Goal: Task Accomplishment & Management: Manage account settings

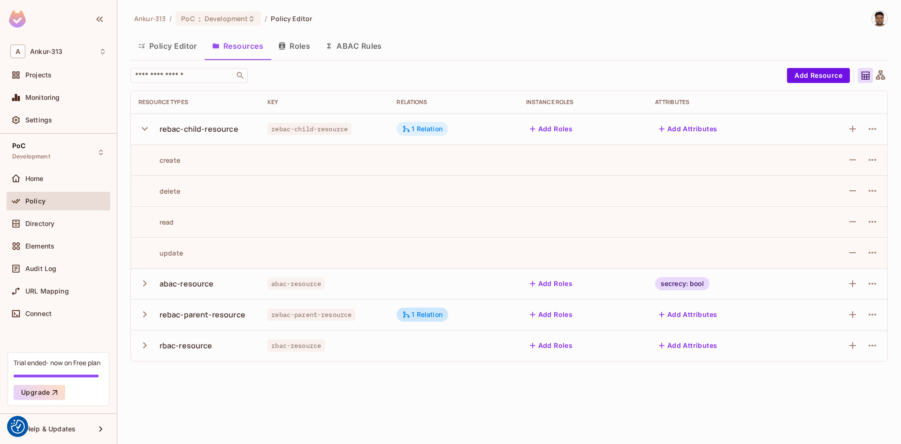
click at [426, 129] on div "1 Relation" at bounding box center [422, 129] width 40 height 8
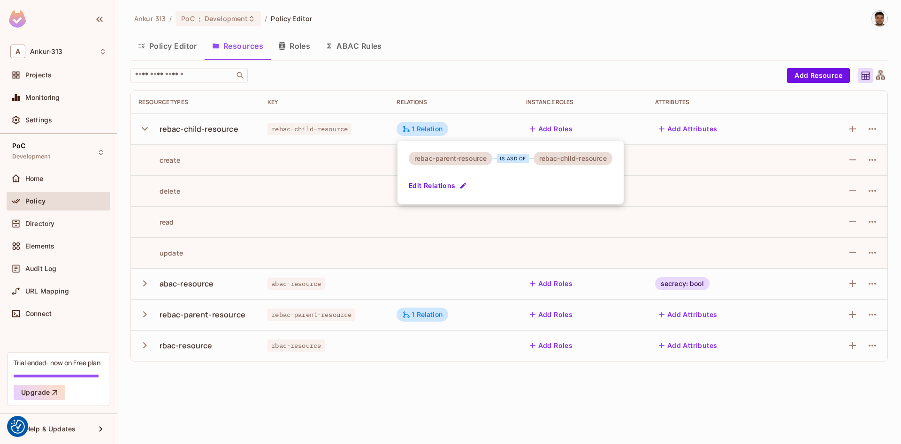
click at [474, 25] on div at bounding box center [450, 222] width 901 height 444
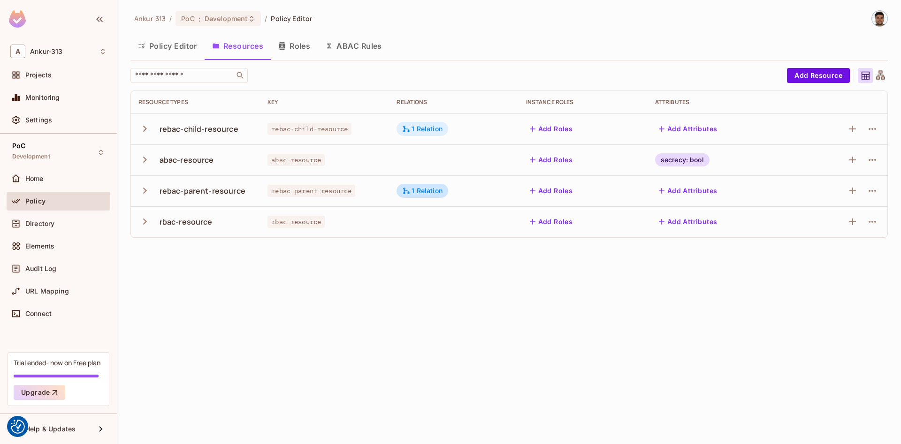
click at [431, 134] on div "1 Relation" at bounding box center [422, 129] width 52 height 14
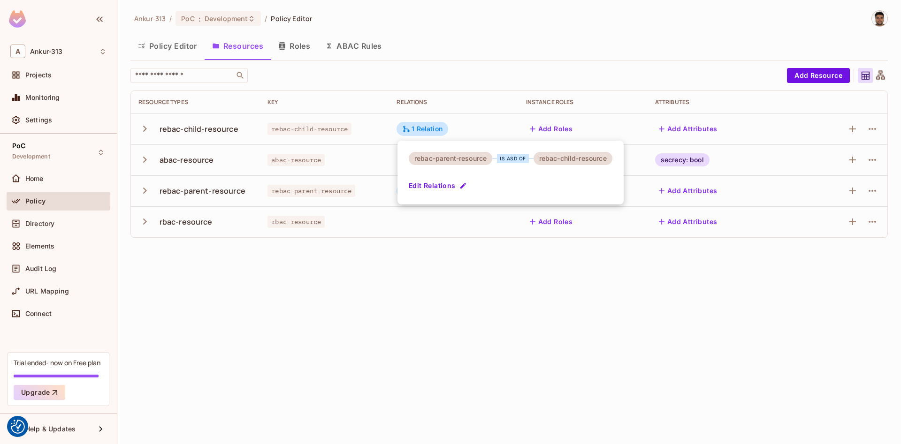
click at [435, 260] on div at bounding box center [450, 222] width 901 height 444
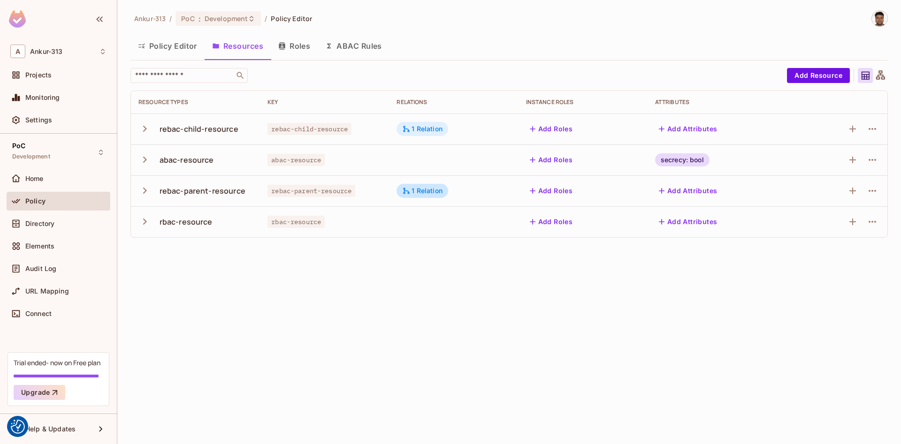
click at [423, 123] on div "1 Relation" at bounding box center [422, 129] width 52 height 14
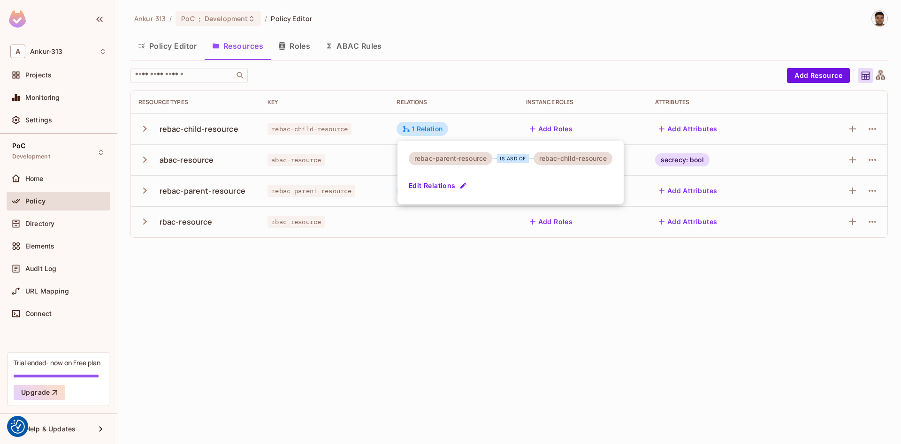
click at [439, 182] on button "Edit Relations" at bounding box center [439, 185] width 60 height 15
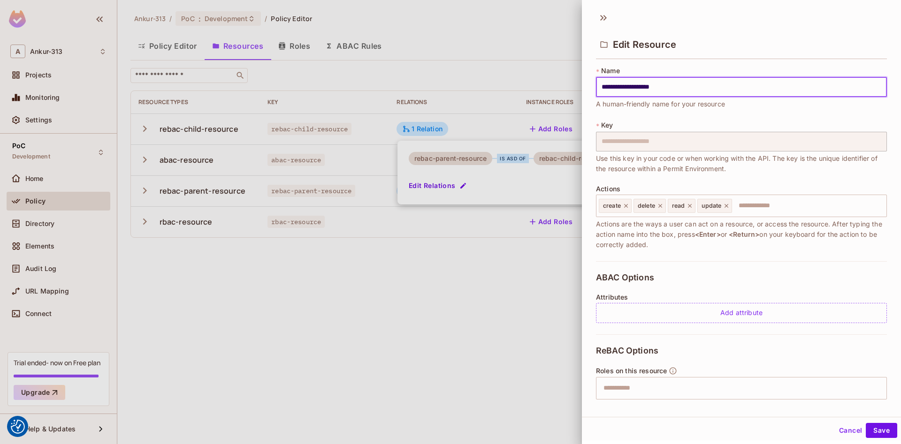
scroll to position [99, 0]
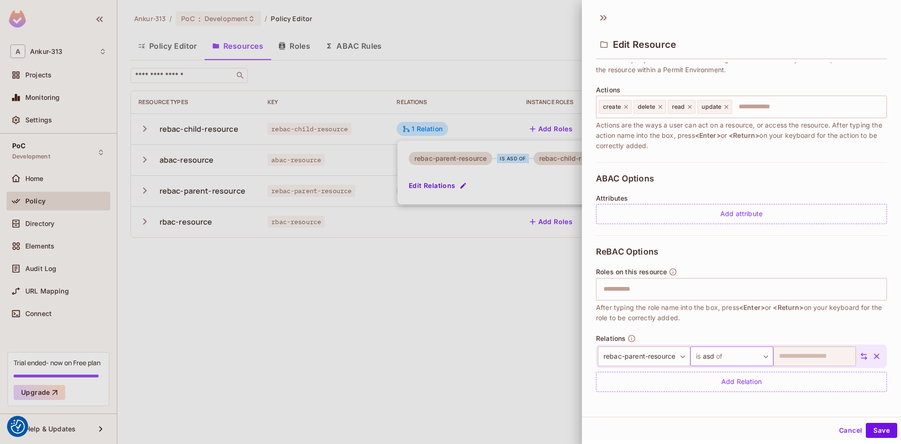
click at [758, 356] on body "We use cookies to enhance your browsing experience, serve personalized ads or c…" at bounding box center [450, 222] width 901 height 444
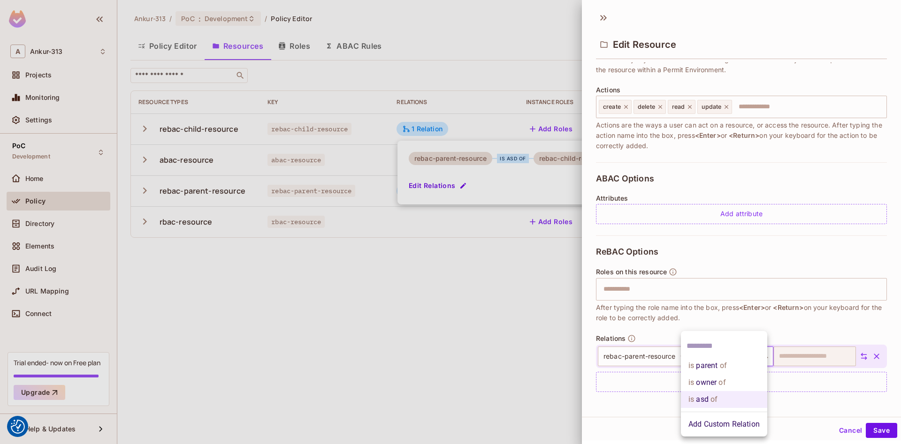
click at [413, 334] on div at bounding box center [450, 222] width 901 height 444
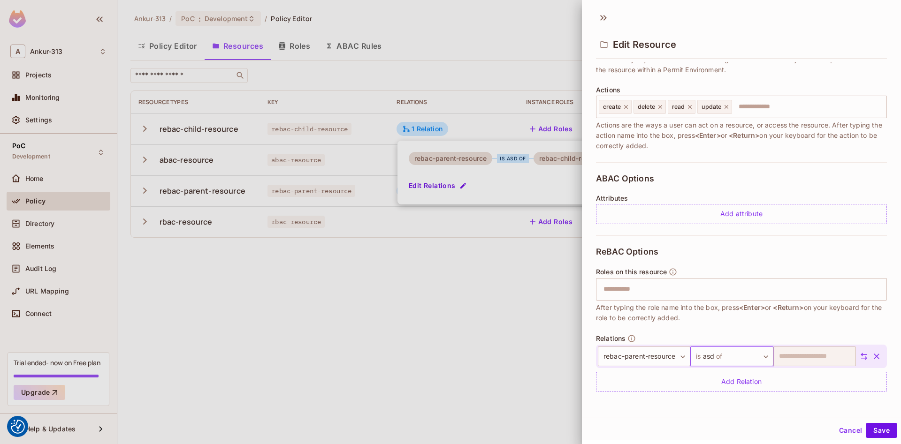
click at [849, 430] on button "Cancel" at bounding box center [850, 430] width 30 height 15
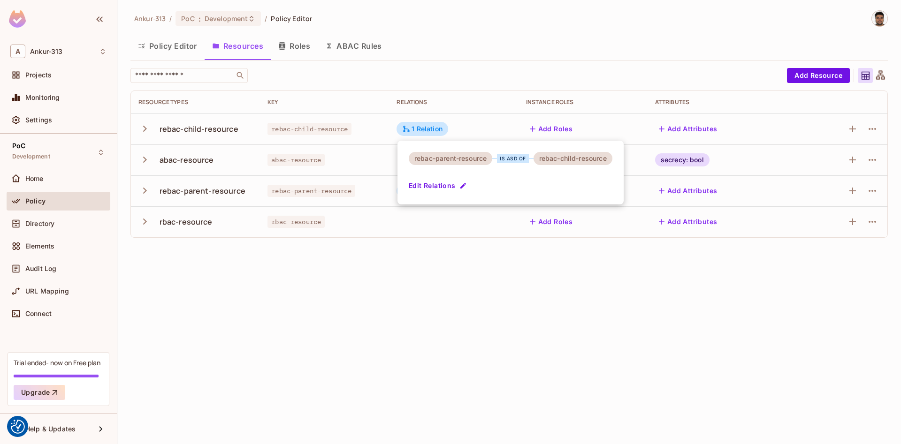
click at [237, 313] on div at bounding box center [450, 222] width 901 height 444
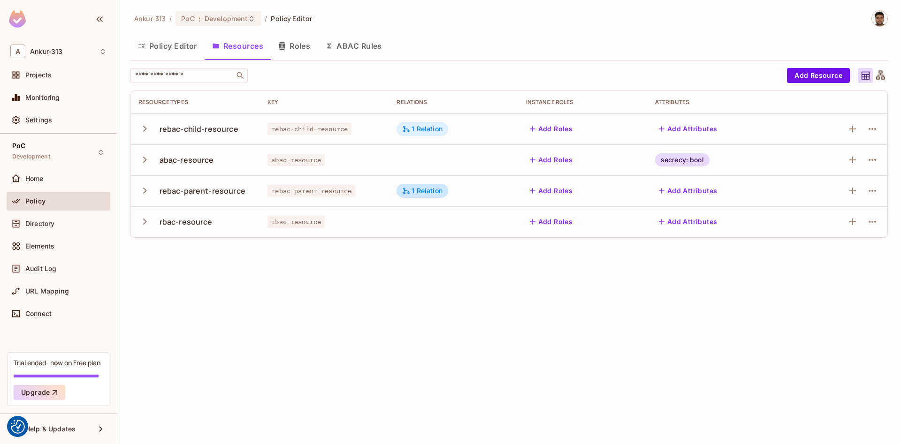
click at [425, 128] on div "1 Relation" at bounding box center [422, 129] width 40 height 8
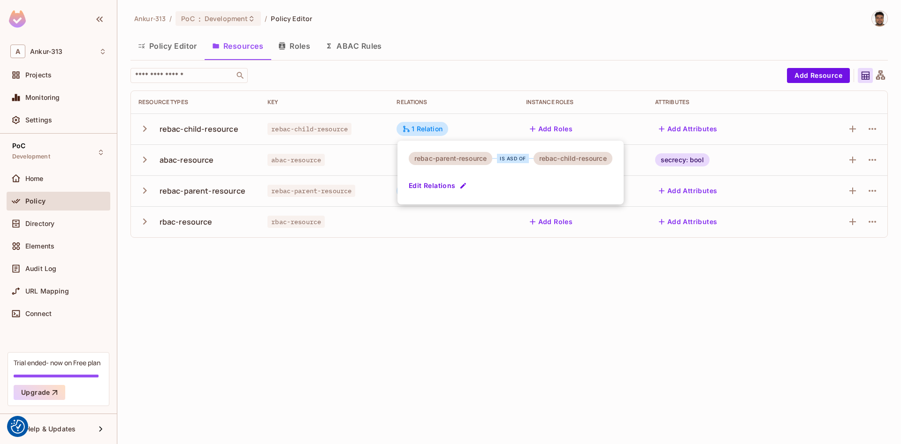
click at [435, 186] on button "Edit Relations" at bounding box center [439, 185] width 60 height 15
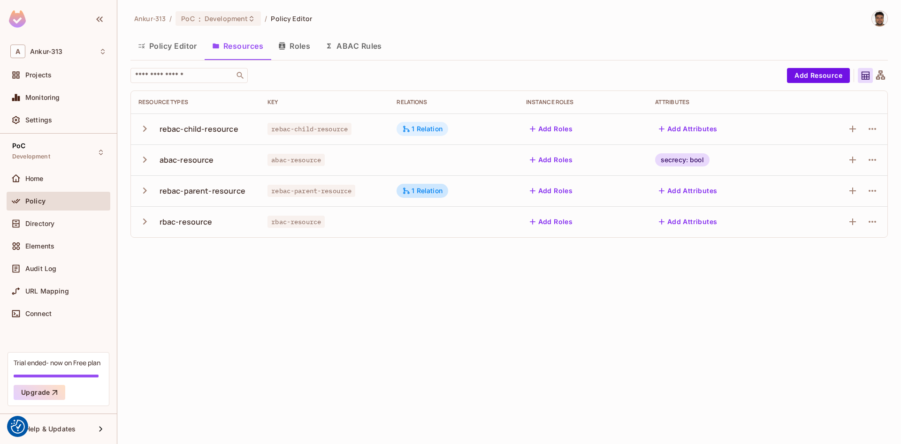
click at [425, 128] on div "1 Relation" at bounding box center [422, 129] width 40 height 8
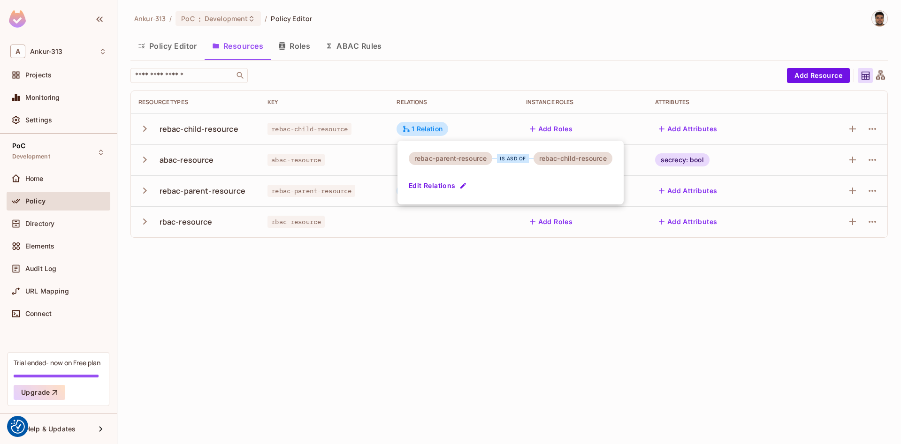
click at [423, 186] on button "Edit Relations" at bounding box center [439, 185] width 60 height 15
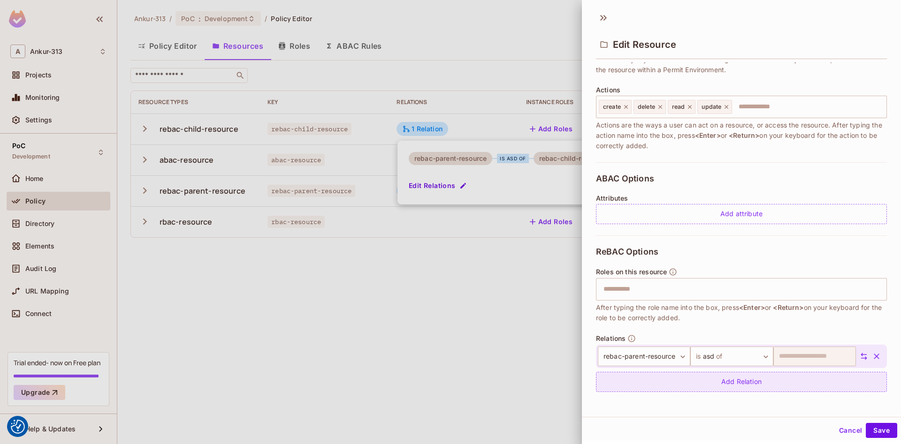
click at [730, 382] on div "Add Relation" at bounding box center [741, 382] width 291 height 20
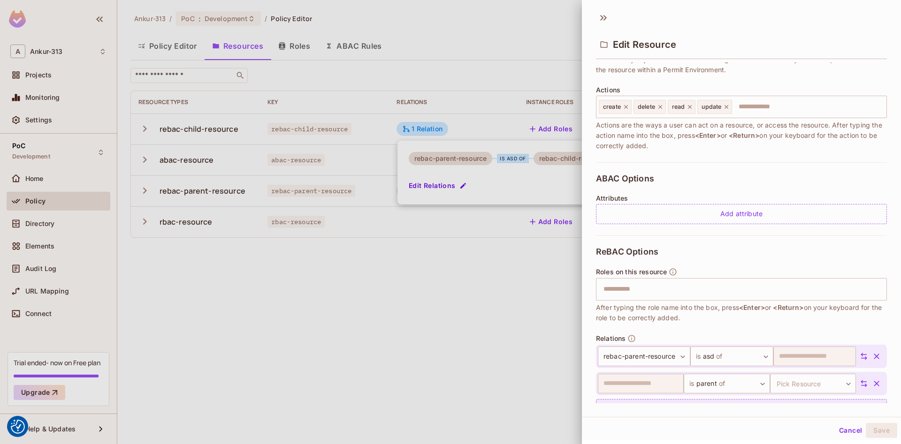
click at [730, 383] on body "We use cookies to enhance your browsing experience, serve personalized ads or c…" at bounding box center [450, 222] width 901 height 444
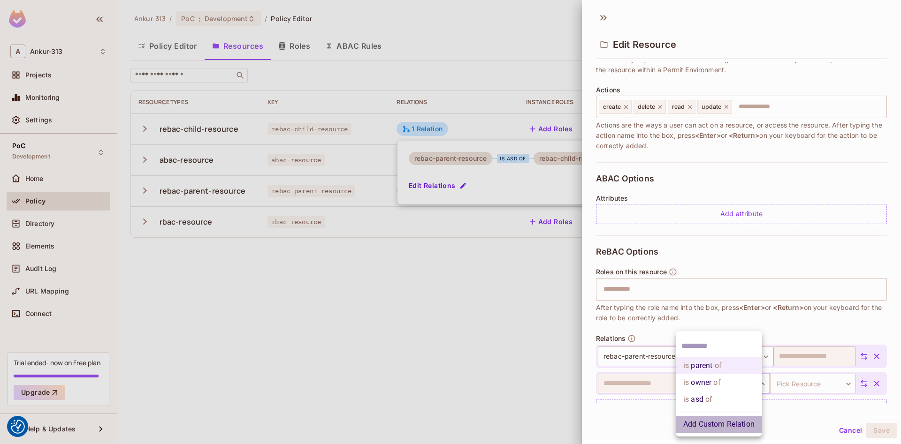
click at [712, 423] on li "Add Custom Relation" at bounding box center [718, 424] width 86 height 17
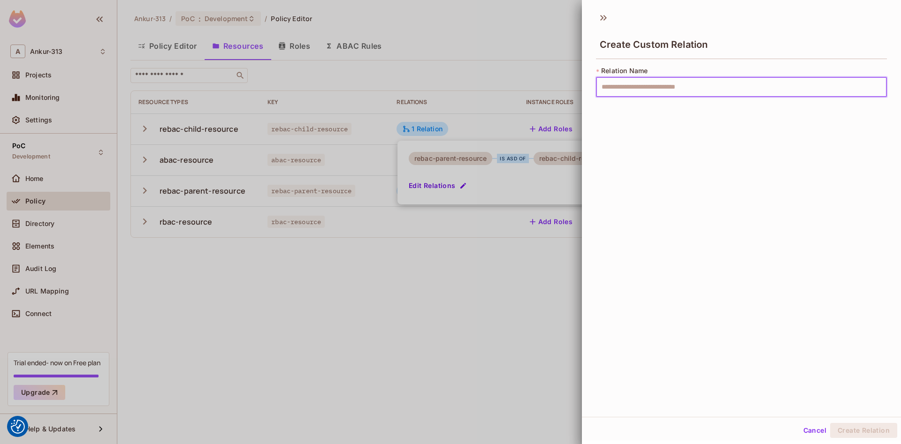
click at [625, 86] on input "text" at bounding box center [741, 87] width 291 height 20
click at [596, 93] on input "***" at bounding box center [741, 87] width 291 height 20
type input "*****"
drag, startPoint x: 852, startPoint y: 432, endPoint x: 785, endPoint y: 329, distance: 123.1
click at [853, 432] on button "Create Relation" at bounding box center [863, 430] width 67 height 15
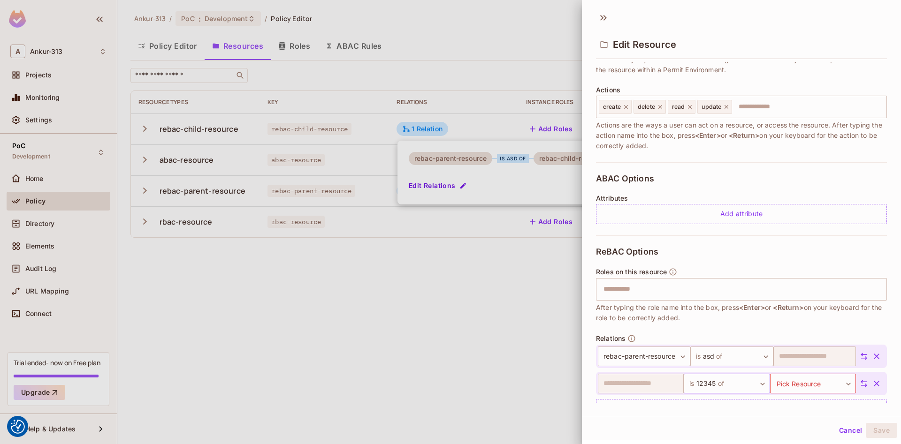
click at [722, 382] on body "We use cookies to enhance your browsing experience, serve personalized ads or c…" at bounding box center [450, 222] width 901 height 444
click at [630, 417] on div at bounding box center [450, 222] width 901 height 444
click at [879, 385] on icon "button" at bounding box center [876, 383] width 9 height 9
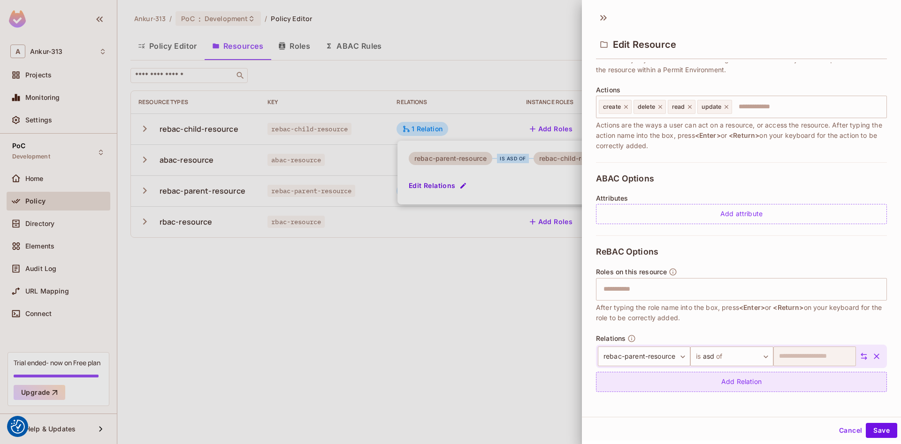
click at [732, 385] on div "Add Relation" at bounding box center [741, 382] width 291 height 20
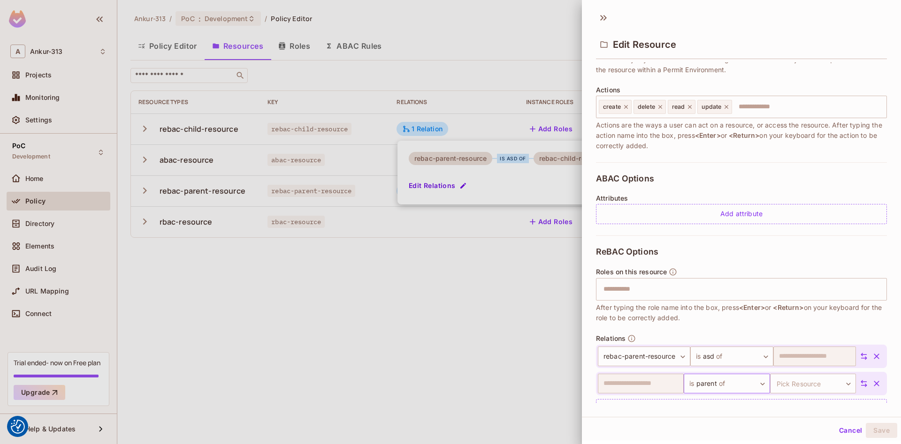
click at [724, 385] on body "We use cookies to enhance your browsing experience, serve personalized ads or c…" at bounding box center [450, 222] width 901 height 444
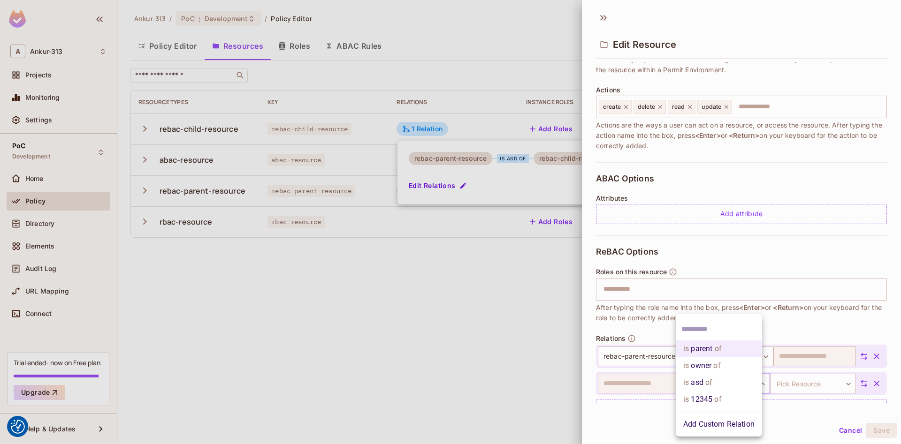
click at [621, 432] on div at bounding box center [450, 222] width 901 height 444
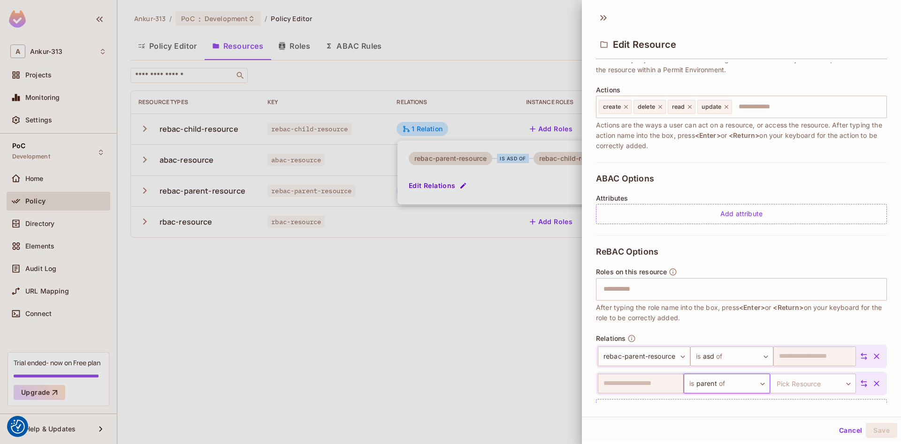
click at [852, 434] on button "Cancel" at bounding box center [850, 430] width 30 height 15
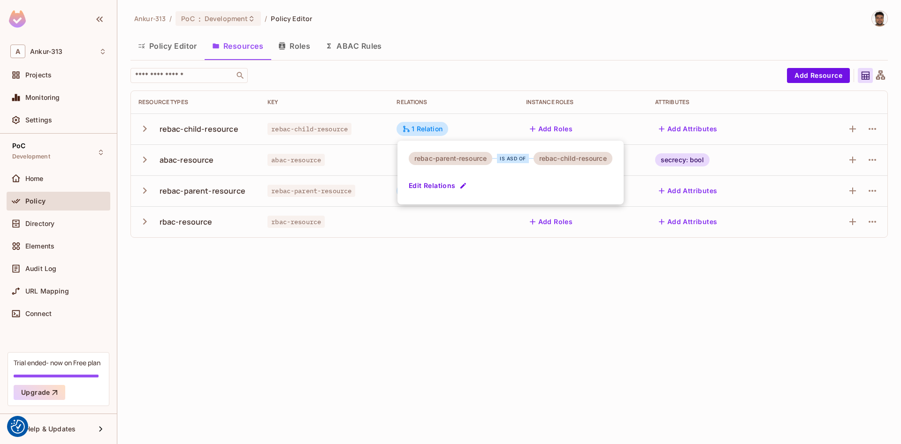
click at [527, 364] on div at bounding box center [450, 222] width 901 height 444
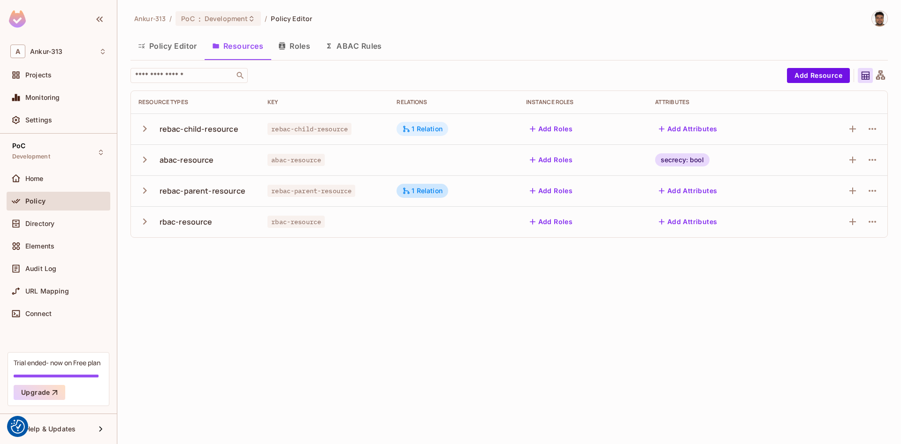
click at [422, 127] on div "1 Relation" at bounding box center [422, 129] width 40 height 8
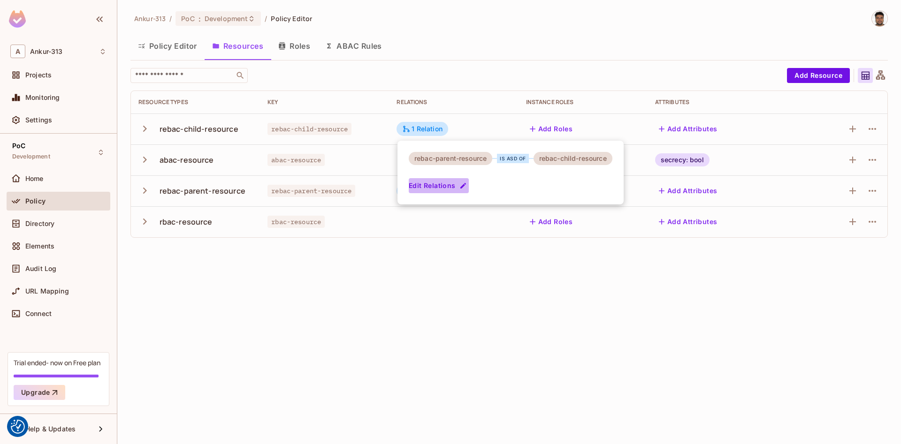
click at [441, 186] on button "Edit Relations" at bounding box center [439, 185] width 60 height 15
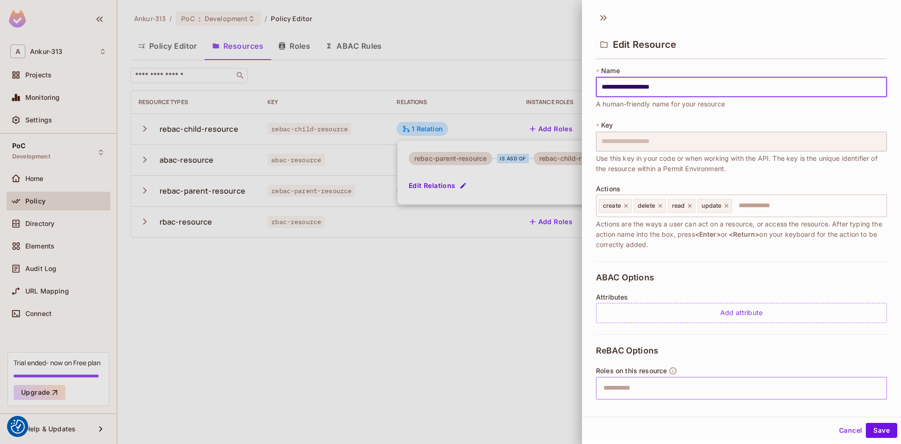
click at [655, 384] on input "text" at bounding box center [740, 388] width 285 height 19
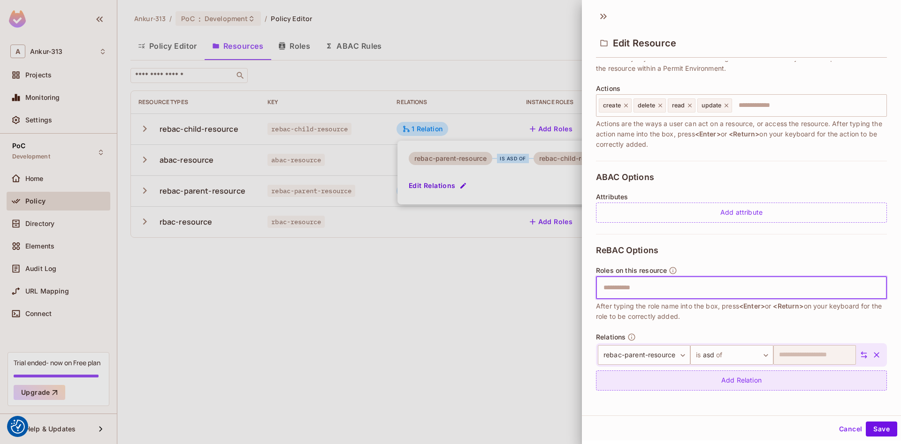
click at [720, 377] on div "Add Relation" at bounding box center [741, 381] width 291 height 20
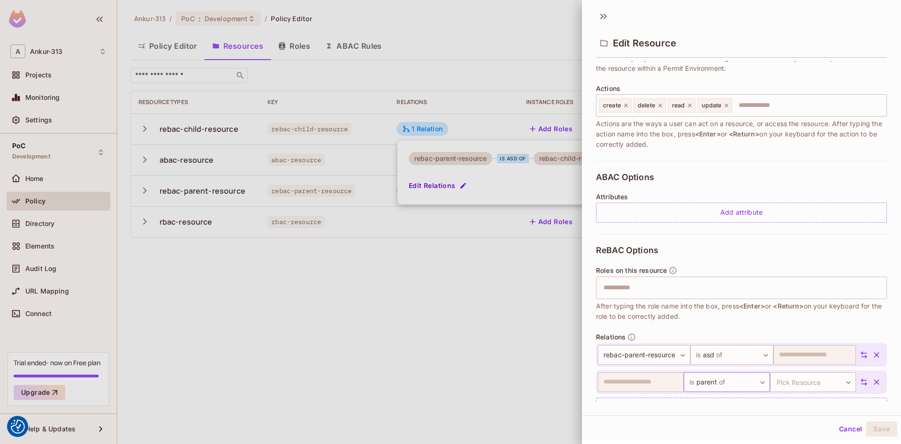
click at [731, 385] on body "We use cookies to enhance your browsing experience, serve personalized ads or c…" at bounding box center [450, 222] width 901 height 444
click at [851, 431] on div at bounding box center [450, 222] width 901 height 444
click at [849, 431] on button "Cancel" at bounding box center [850, 429] width 30 height 15
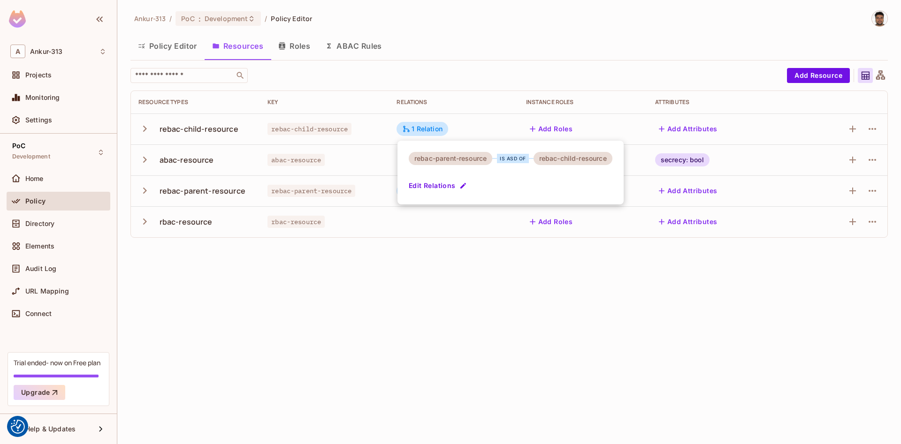
click at [515, 158] on div "is asd of" at bounding box center [513, 158] width 32 height 9
click at [428, 180] on button "Edit Relations" at bounding box center [439, 185] width 60 height 15
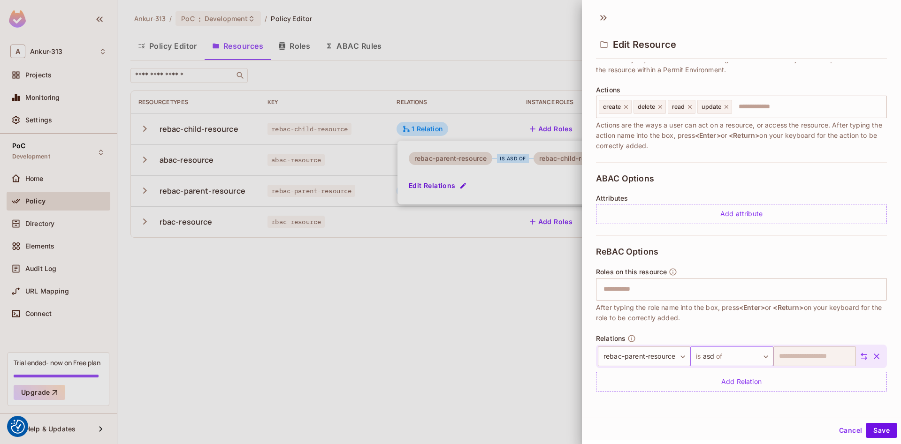
scroll to position [1, 0]
click at [711, 355] on body "We use cookies to enhance your browsing experience, serve personalized ads or c…" at bounding box center [450, 222] width 901 height 444
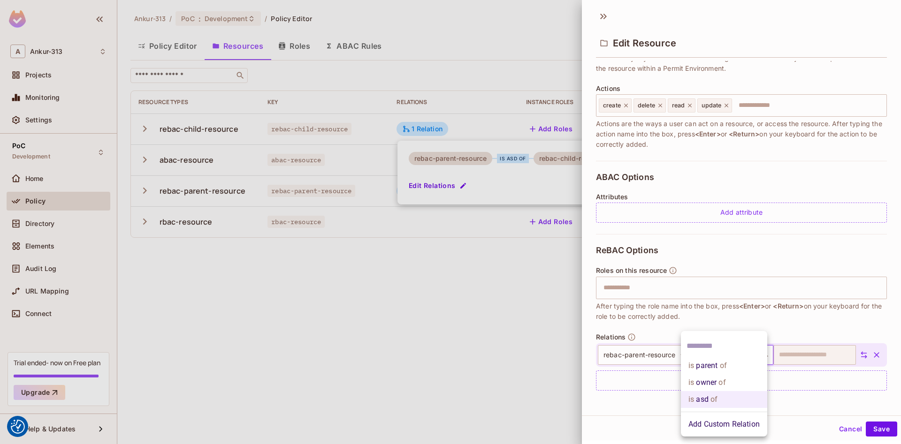
click at [515, 318] on div at bounding box center [450, 222] width 901 height 444
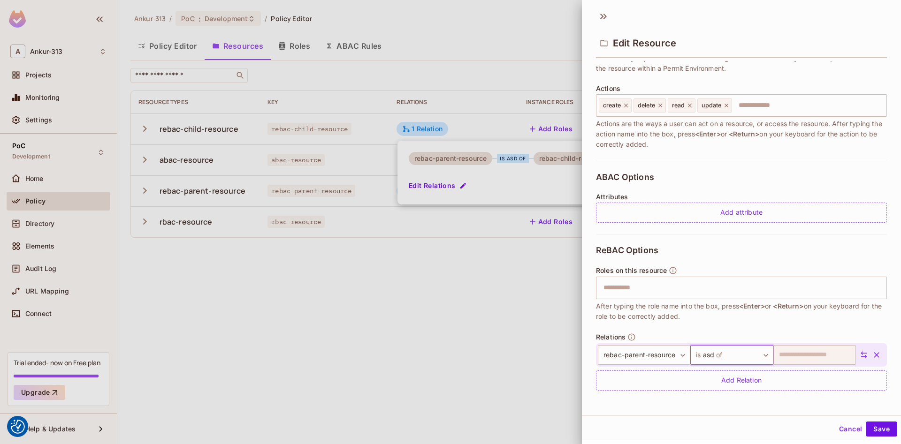
click at [480, 326] on div at bounding box center [450, 222] width 901 height 444
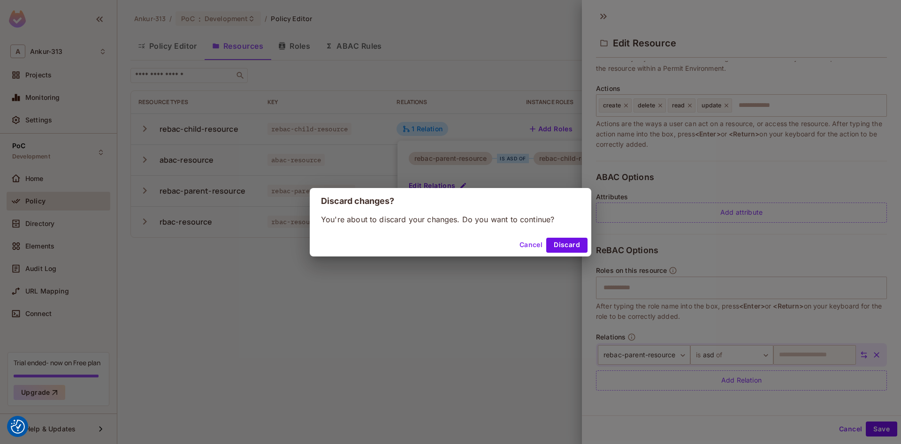
drag, startPoint x: 480, startPoint y: 326, endPoint x: 636, endPoint y: 336, distance: 156.1
click at [465, 320] on div "Discard changes? You're about to discard your changes. Do you want to continue?…" at bounding box center [450, 222] width 901 height 444
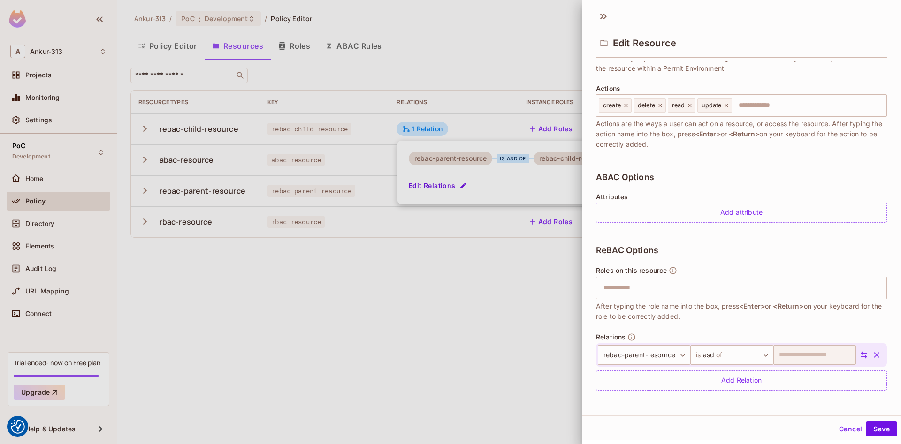
click at [531, 306] on div at bounding box center [450, 222] width 901 height 444
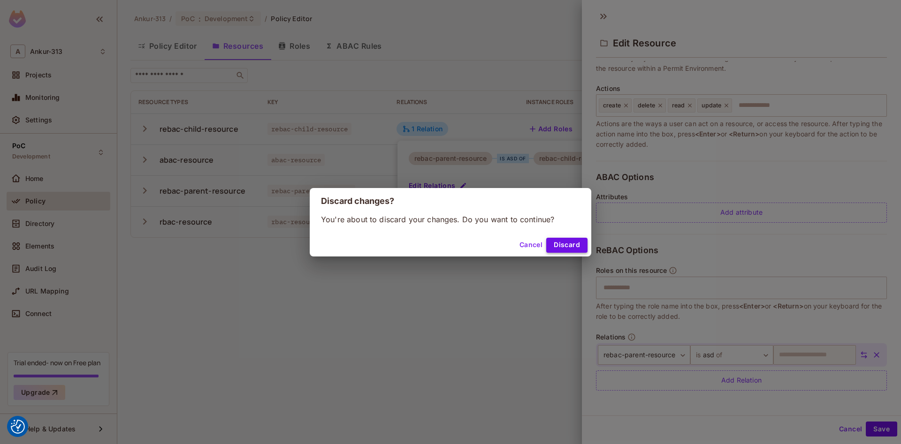
click at [558, 246] on button "Discard" at bounding box center [566, 245] width 41 height 15
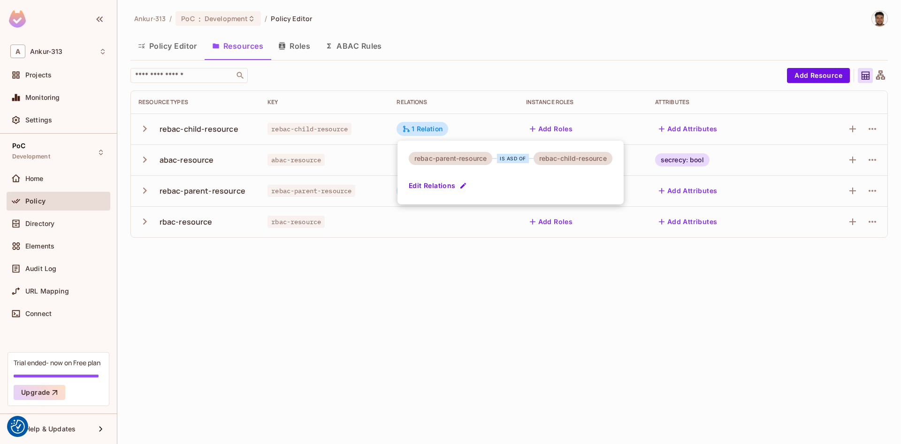
click at [435, 308] on div at bounding box center [450, 222] width 901 height 444
click at [420, 195] on div "1 Relation" at bounding box center [422, 191] width 52 height 14
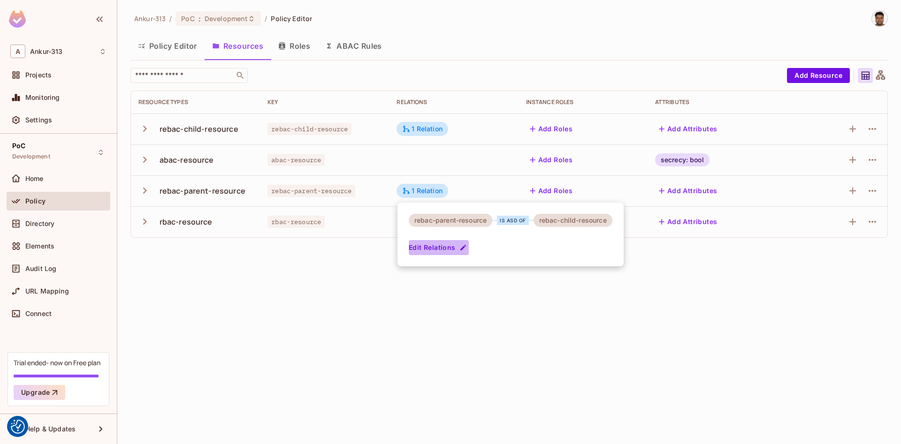
click at [446, 247] on button "Edit Relations" at bounding box center [439, 247] width 60 height 15
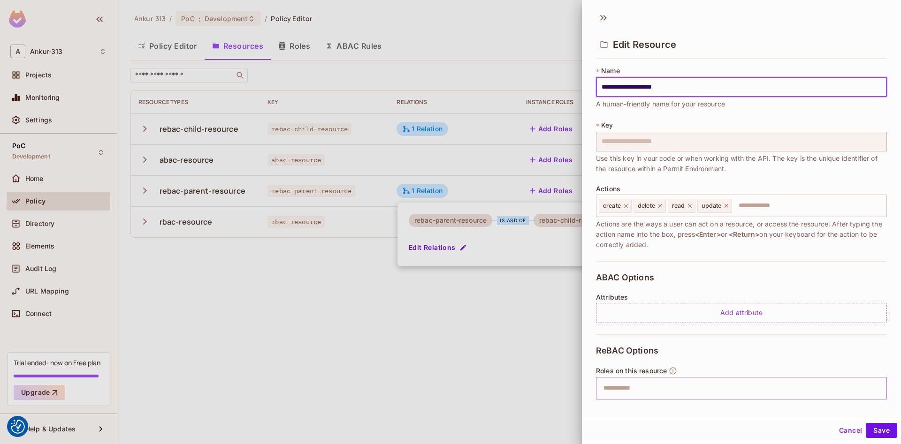
scroll to position [99, 0]
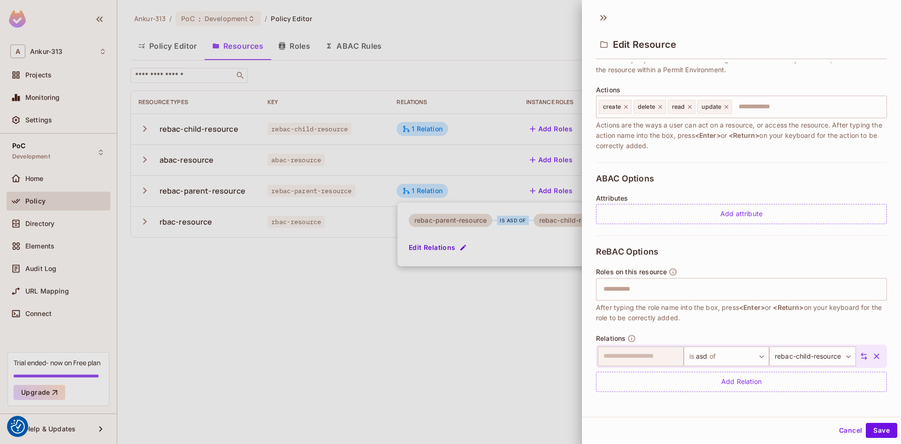
click at [326, 346] on div at bounding box center [450, 222] width 901 height 444
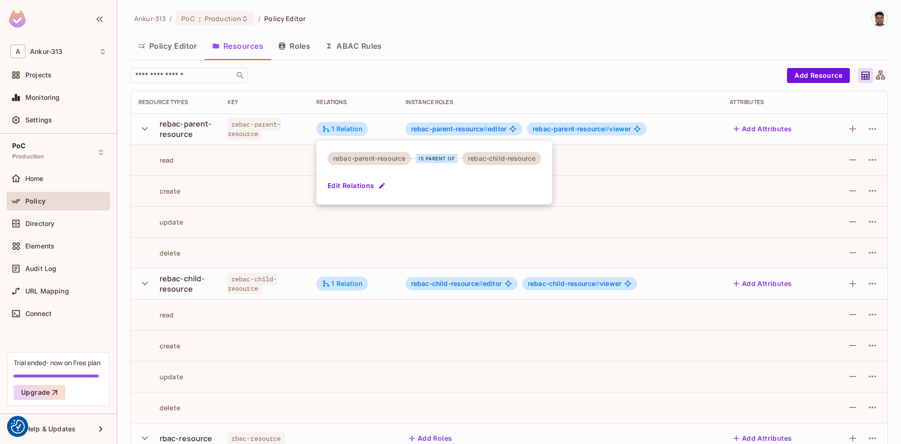
click at [350, 189] on button "Edit Relations" at bounding box center [357, 185] width 60 height 15
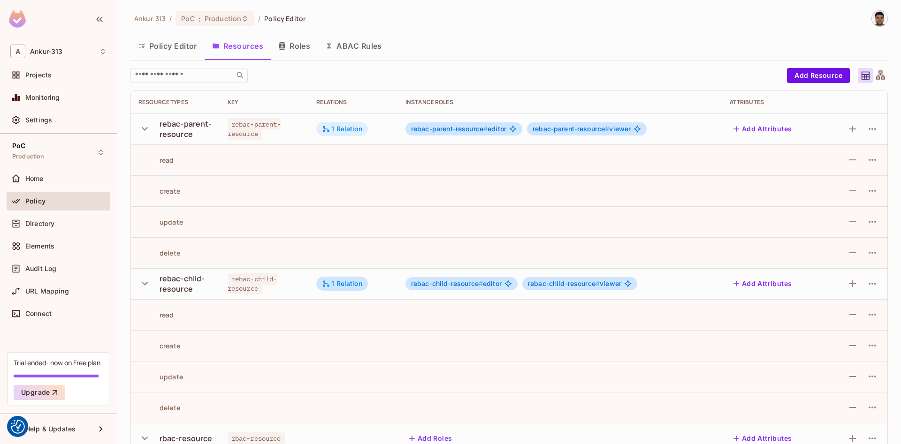
click at [343, 129] on div "1 Relation" at bounding box center [342, 129] width 40 height 8
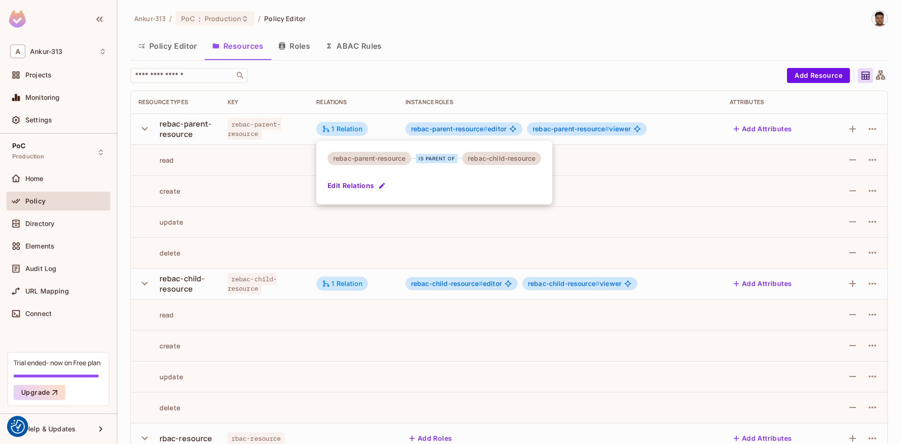
click at [343, 182] on button "Edit Relations" at bounding box center [357, 185] width 60 height 15
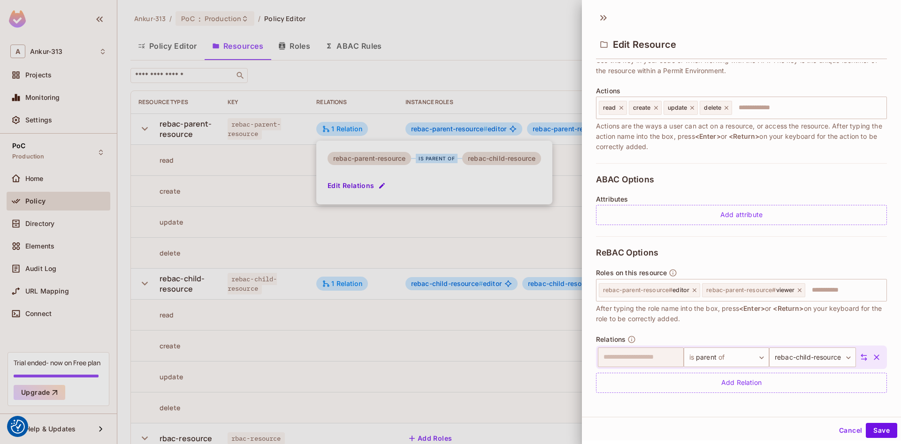
scroll to position [99, 0]
click at [843, 433] on button "Cancel" at bounding box center [850, 430] width 30 height 15
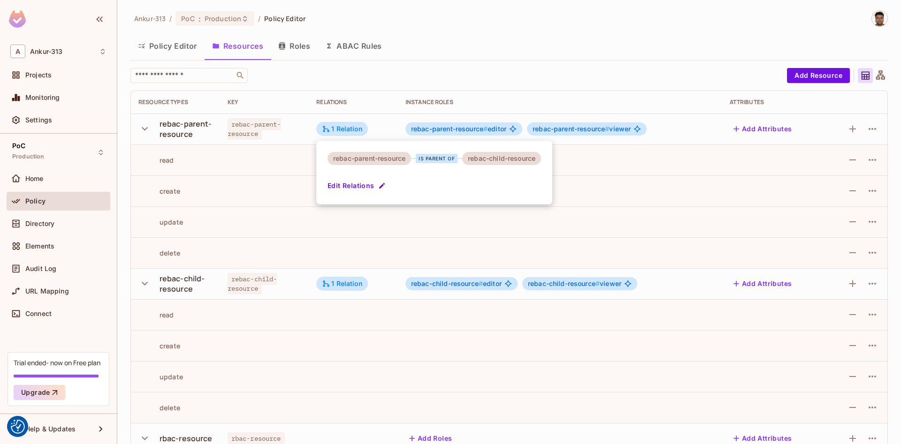
click at [574, 30] on div at bounding box center [450, 222] width 901 height 444
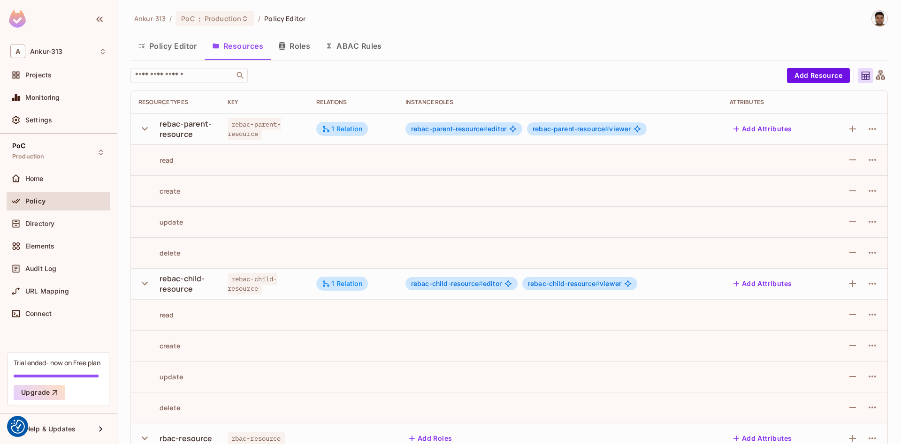
click at [300, 42] on button "Roles" at bounding box center [294, 45] width 47 height 23
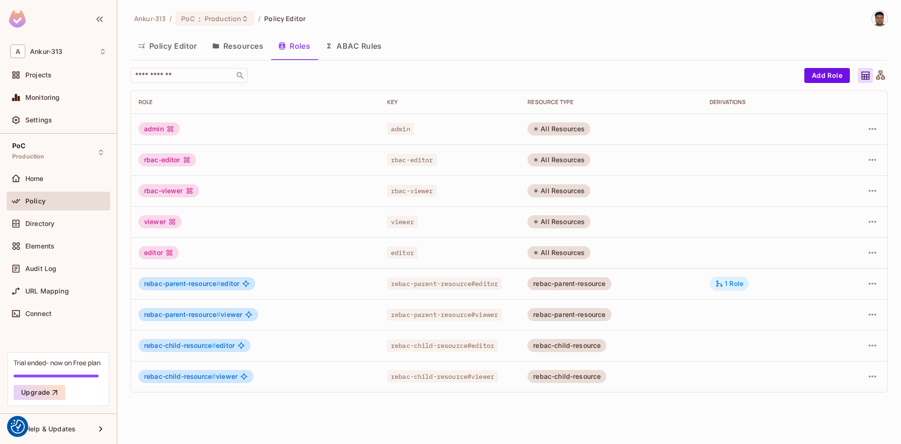
click at [743, 284] on div "1 Role" at bounding box center [729, 284] width 28 height 8
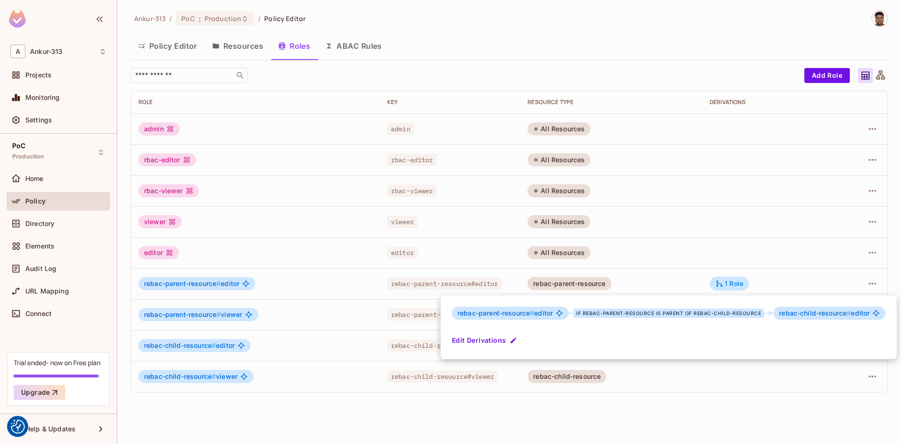
click at [576, 426] on div at bounding box center [450, 222] width 901 height 444
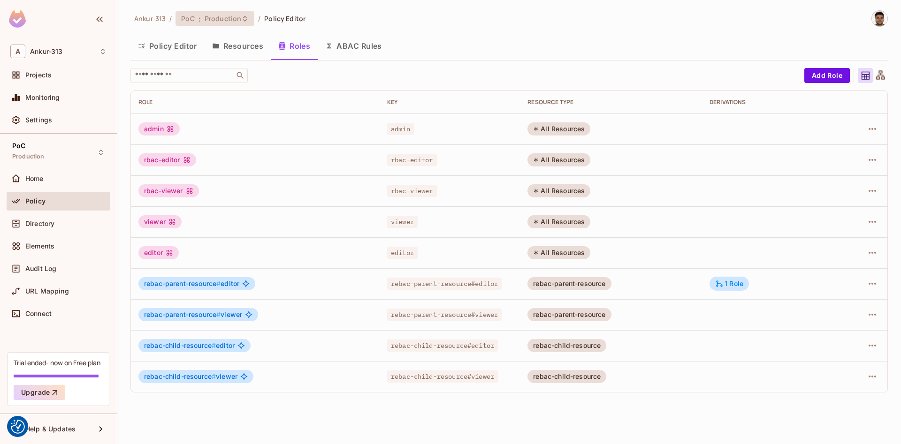
click at [214, 24] on div "PoC : Production" at bounding box center [214, 18] width 79 height 15
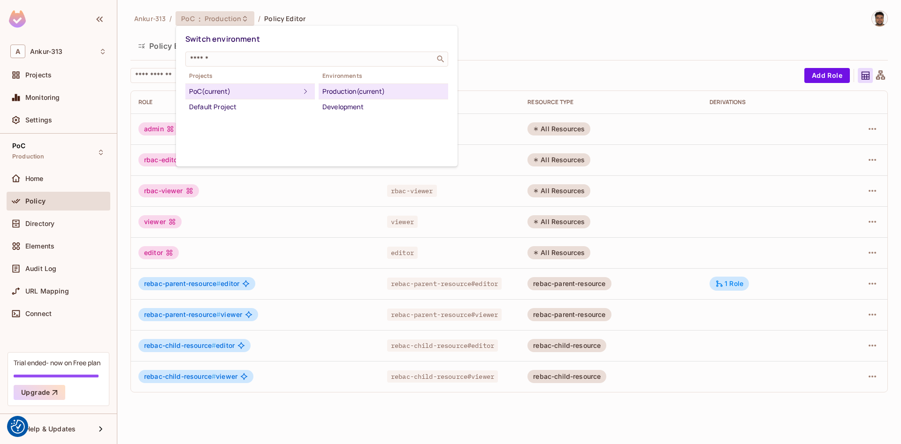
click at [512, 3] on div at bounding box center [450, 222] width 901 height 444
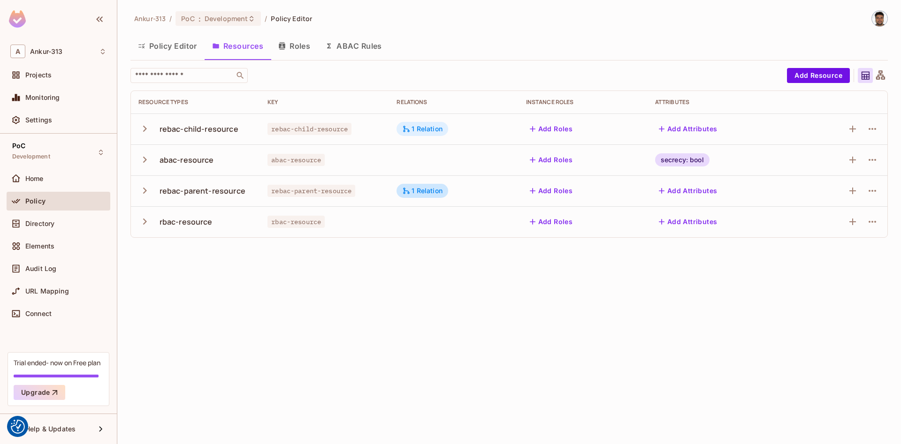
click at [436, 126] on div "1 Relation" at bounding box center [422, 129] width 40 height 8
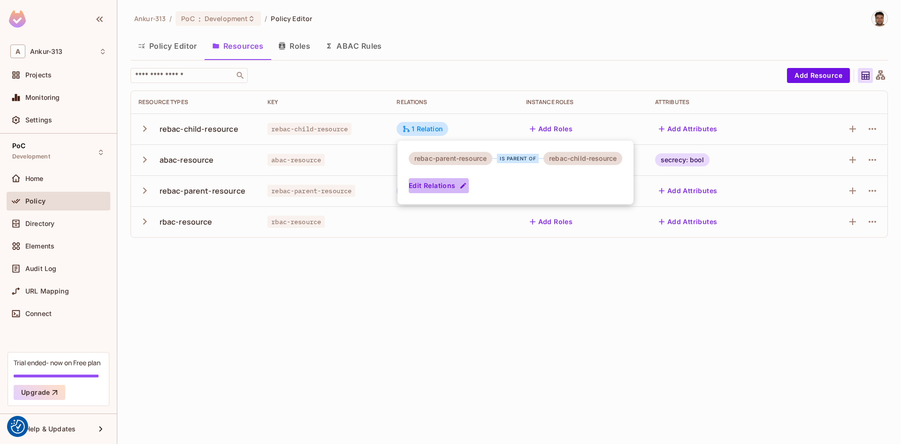
click at [437, 188] on button "Edit Relations" at bounding box center [439, 185] width 60 height 15
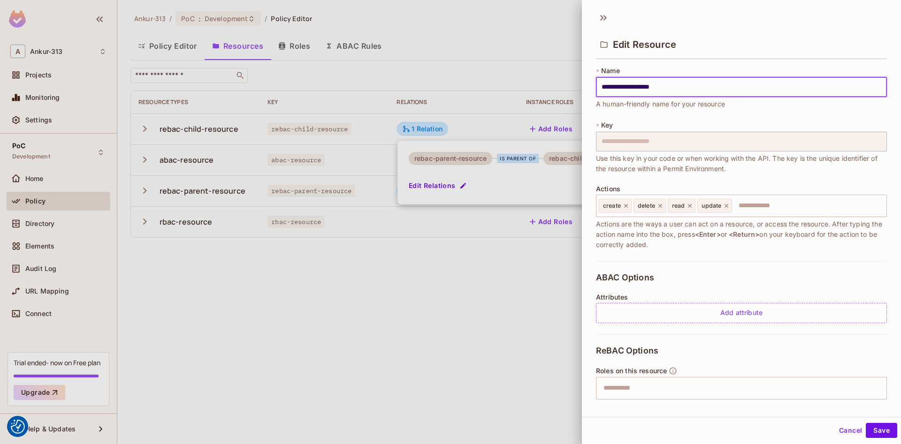
scroll to position [99, 0]
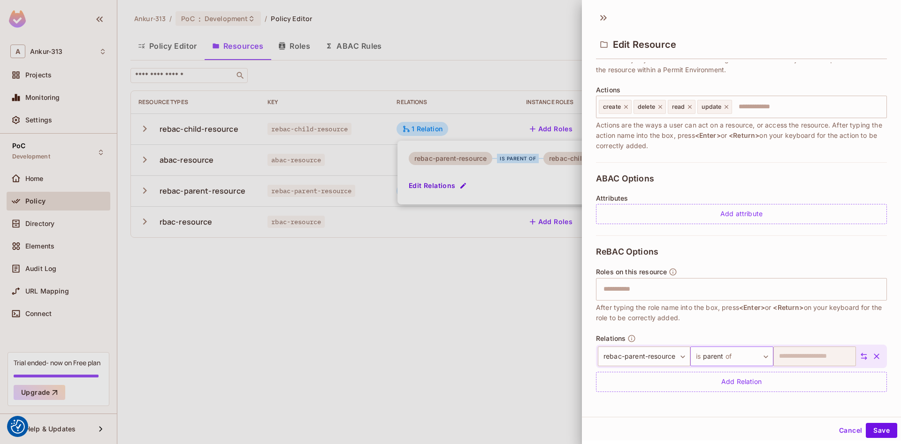
click at [715, 357] on body "We use cookies to enhance your browsing experience, serve personalized ads or c…" at bounding box center [450, 222] width 901 height 444
click at [439, 293] on div at bounding box center [450, 222] width 901 height 444
click at [440, 293] on div at bounding box center [450, 222] width 901 height 444
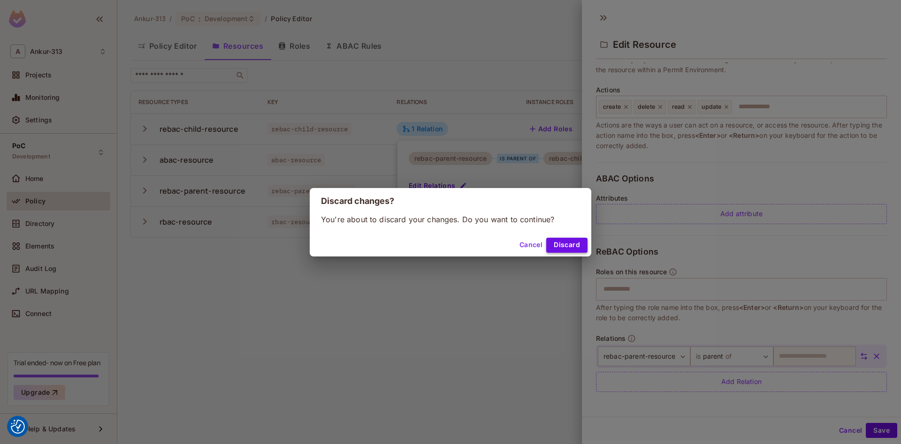
click at [571, 245] on button "Discard" at bounding box center [566, 245] width 41 height 15
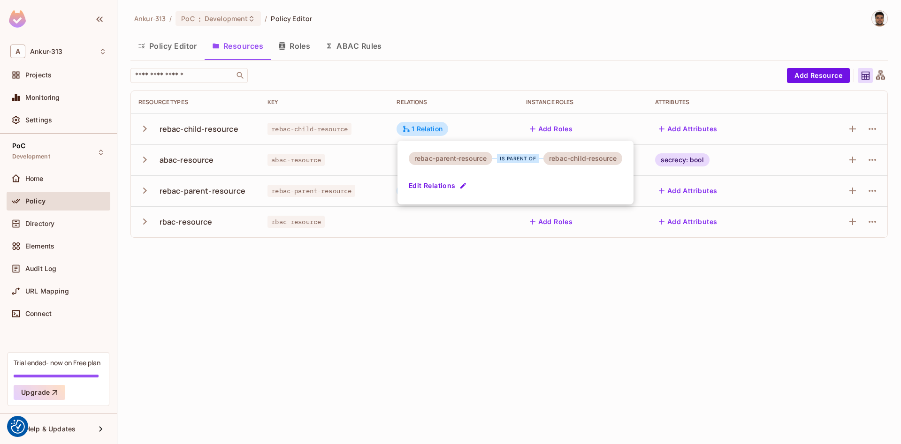
click at [443, 304] on div at bounding box center [450, 222] width 901 height 444
